Goal: Participate in discussion

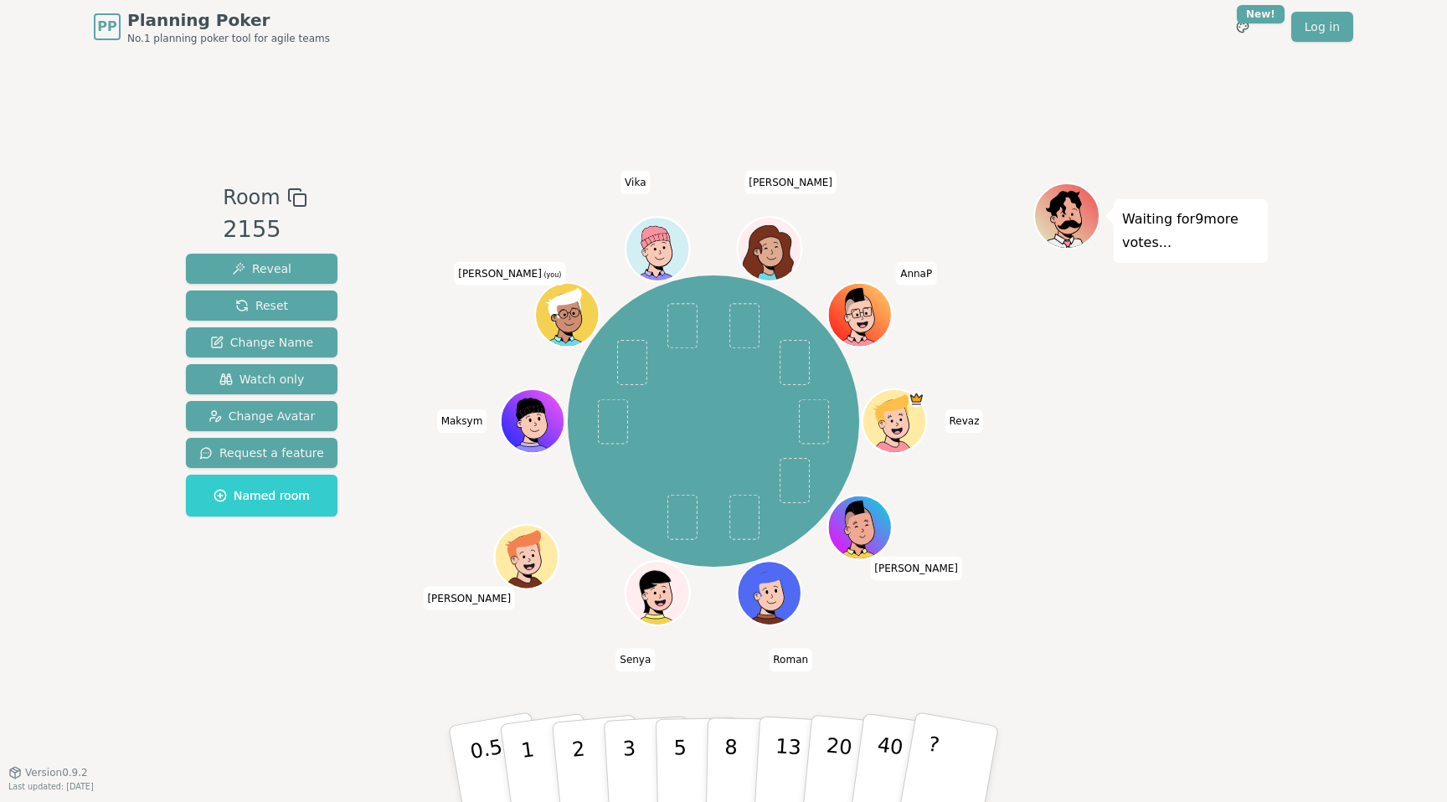
click at [535, 97] on div "Room 2155 Reveal Reset Change Name Watch only Change Avatar Request a feature N…" at bounding box center [723, 413] width 1089 height 719
click at [470, 44] on div "PP Planning Poker No.1 planning poker tool for agile teams Toggle theme New! Lo…" at bounding box center [723, 27] width 1259 height 54
click at [736, 757] on button "8" at bounding box center [749, 764] width 86 height 127
click at [981, 646] on div "Room 2155 Reveal Reset Change Name Watch only Change Avatar Request a feature N…" at bounding box center [723, 413] width 1089 height 719
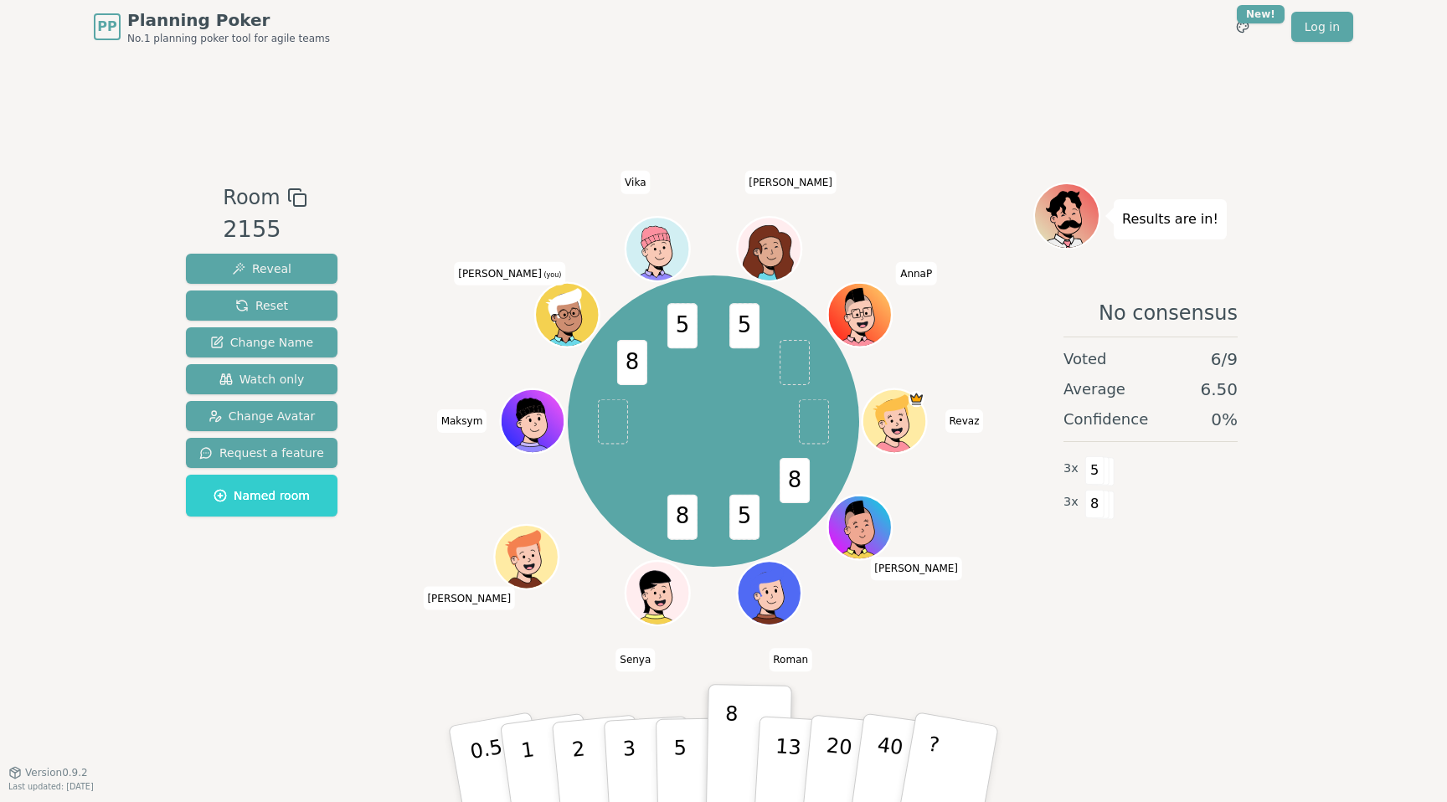
click at [470, 596] on span "[PERSON_NAME]" at bounding box center [469, 598] width 92 height 23
click at [375, 575] on div "Room 2155 Reveal Reset Change Name Watch only Change Avatar Request a feature N…" at bounding box center [723, 413] width 1089 height 461
click at [266, 492] on span "Named room" at bounding box center [262, 495] width 96 height 17
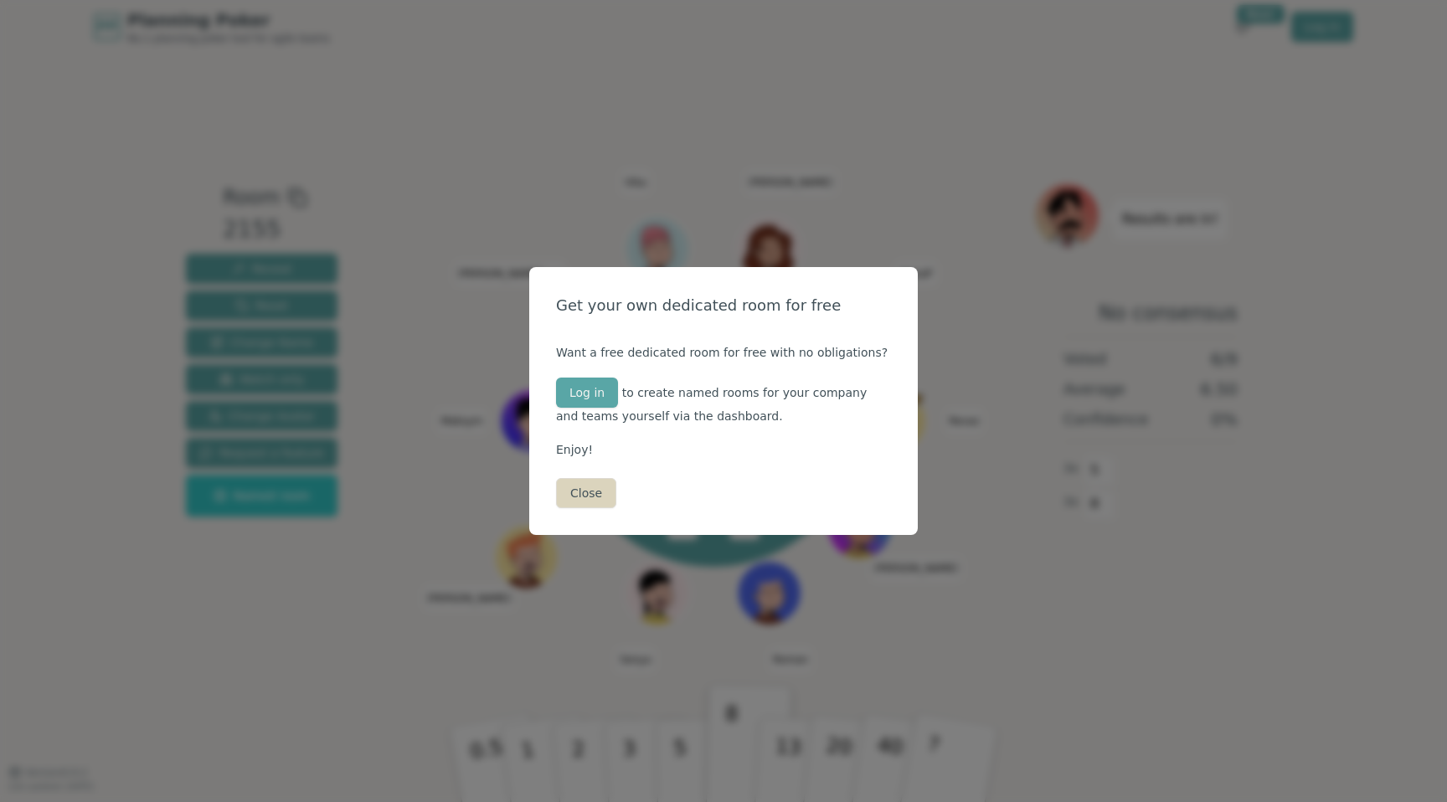
click at [579, 492] on button "Close" at bounding box center [586, 493] width 60 height 30
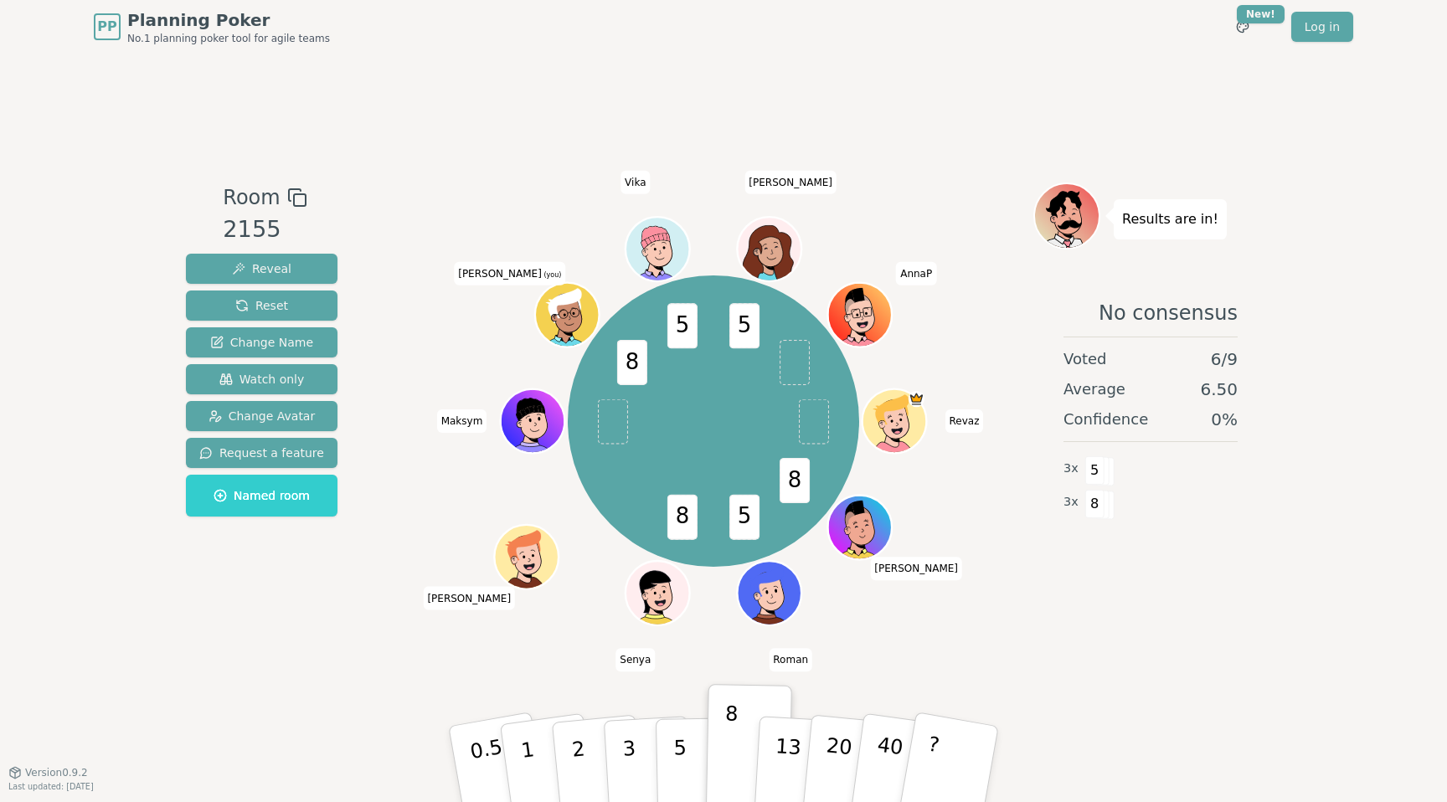
click at [518, 60] on div "Room 2155 Reveal Reset Change Name Watch only Change Avatar Request a feature N…" at bounding box center [723, 413] width 1089 height 719
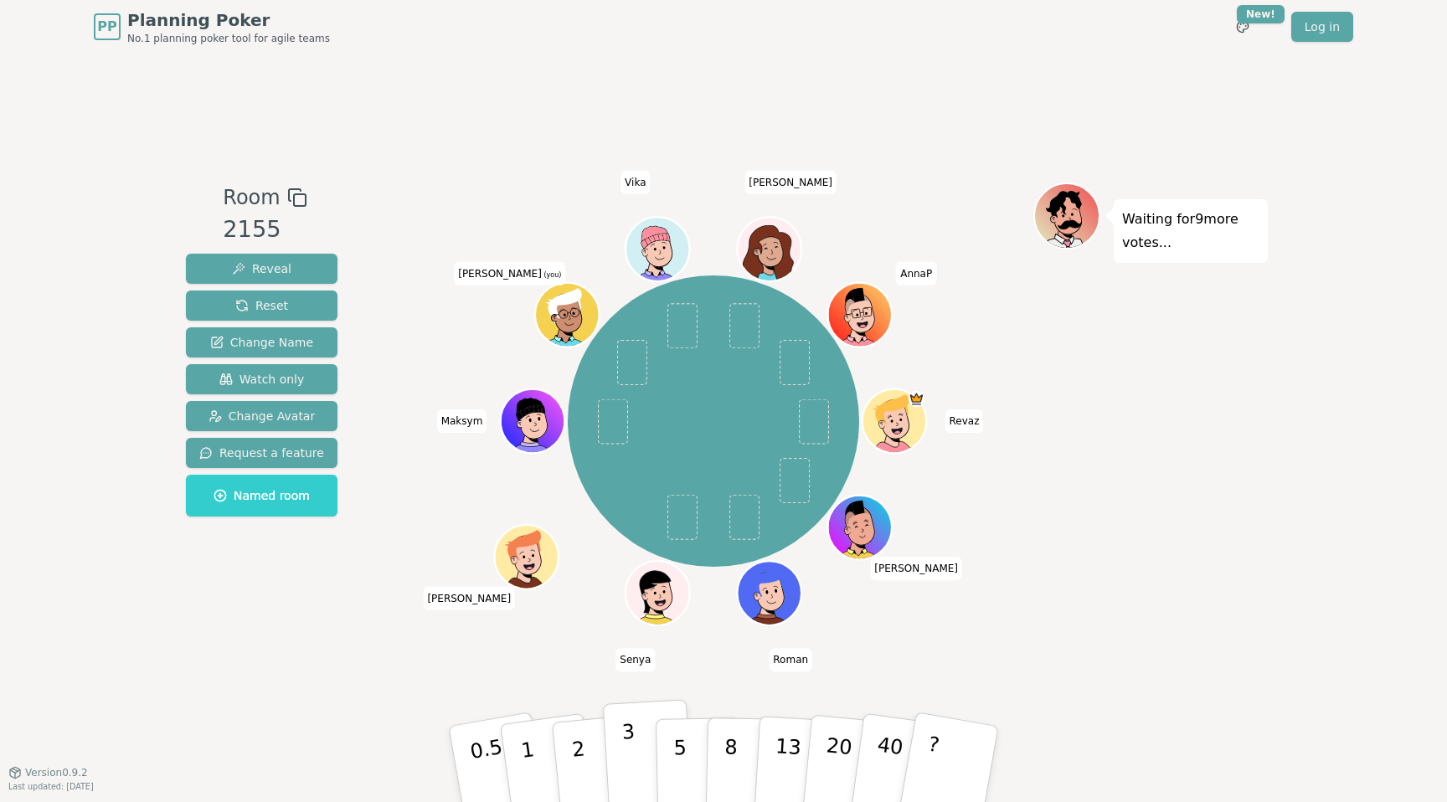
click at [620, 753] on button "3" at bounding box center [648, 764] width 91 height 131
click at [629, 754] on p "3" at bounding box center [630, 765] width 18 height 91
click at [980, 678] on div "Room 2155 Reveal Reset Change Name Watch only Change Avatar Request a feature N…" at bounding box center [723, 413] width 1089 height 719
click at [726, 65] on div "Room 2155 Reveal Reset Change Name Watch only Change Avatar Request a feature N…" at bounding box center [723, 413] width 1089 height 719
click at [729, 733] on p "8" at bounding box center [731, 764] width 14 height 90
